Goal: Information Seeking & Learning: Find specific fact

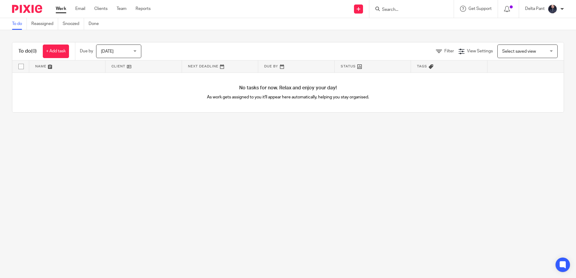
drag, startPoint x: 0, startPoint y: 0, endPoint x: 416, endPoint y: 12, distance: 415.8
click at [416, 12] on input "Search" at bounding box center [409, 9] width 54 height 5
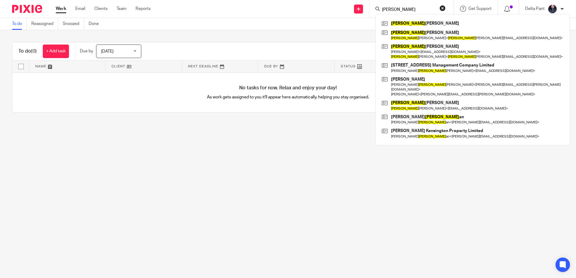
click at [414, 11] on input "Hannah" at bounding box center [409, 9] width 54 height 5
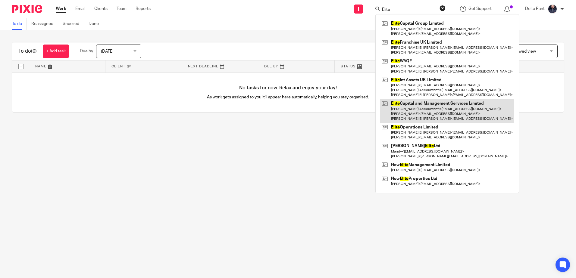
type input "Elite"
click at [410, 110] on link at bounding box center [447, 111] width 134 height 24
